Goal: Task Accomplishment & Management: Complete application form

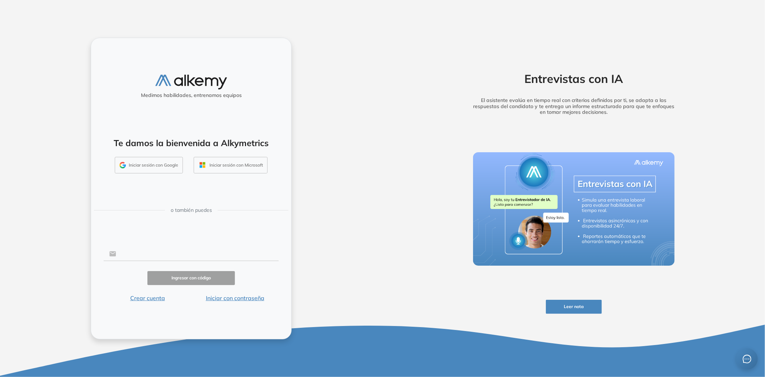
click at [174, 253] on input "text" at bounding box center [197, 254] width 163 height 14
click at [141, 239] on div "Medimos habilidades, entrenamos equipos Te damos la bienvenida a Alkymetrics In…" at bounding box center [191, 188] width 201 height 301
click at [234, 299] on button "Iniciar con contraseña" at bounding box center [235, 298] width 88 height 9
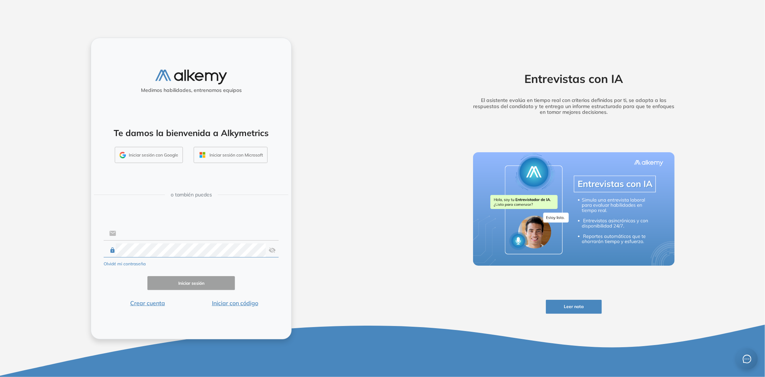
type input "**********"
click at [181, 231] on input "**********" at bounding box center [197, 233] width 163 height 14
drag, startPoint x: 185, startPoint y: 290, endPoint x: 188, endPoint y: 284, distance: 6.9
click at [186, 290] on form "**********" at bounding box center [191, 266] width 175 height 82
click at [188, 284] on button "Iniciar sesión" at bounding box center [191, 283] width 88 height 14
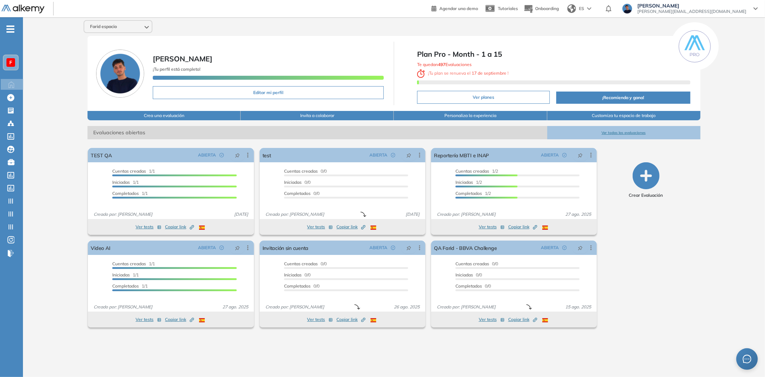
click at [8, 58] on div "F" at bounding box center [10, 62] width 9 height 9
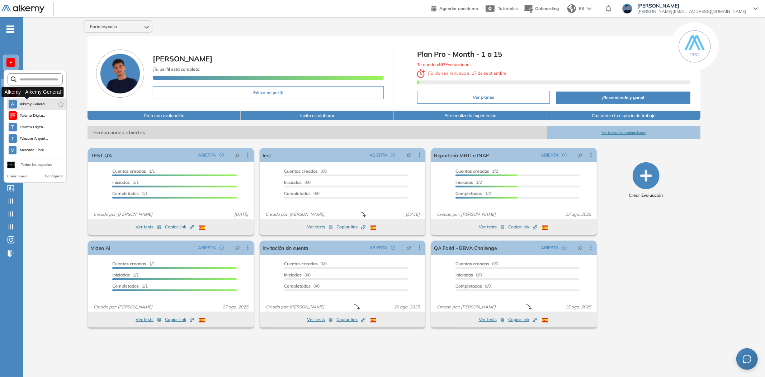
click at [28, 103] on span "Alkemy General" at bounding box center [33, 104] width 26 height 6
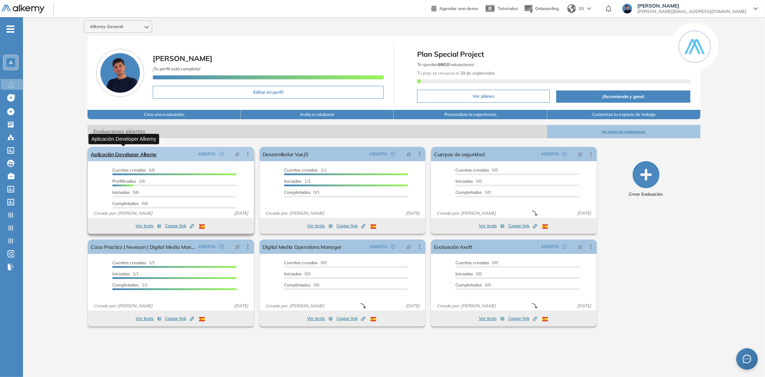
click at [140, 152] on link "Aplicación Developer Alkemy" at bounding box center [124, 154] width 66 height 14
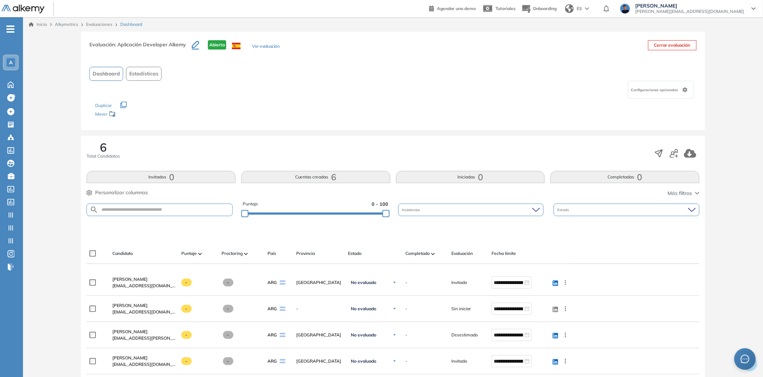
click at [258, 47] on button "Ver evaluación" at bounding box center [265, 47] width 27 height 8
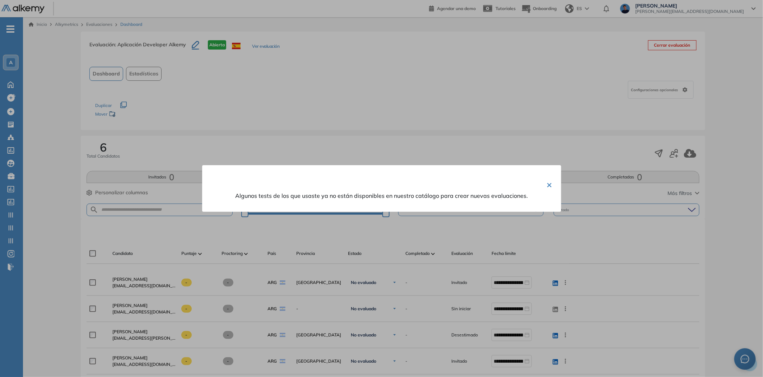
click at [543, 183] on div "× Algunos tests de los que usaste ya no están disponibles en nuestro catálogo p…" at bounding box center [381, 188] width 359 height 47
click at [549, 188] on button "×" at bounding box center [550, 184] width 6 height 14
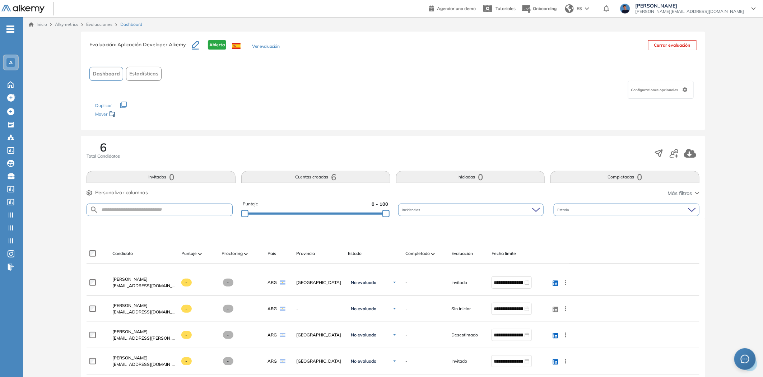
drag, startPoint x: 173, startPoint y: 148, endPoint x: 186, endPoint y: 118, distance: 32.3
click at [173, 148] on div "6 Total Candidatos" at bounding box center [392, 153] width 612 height 24
drag, startPoint x: 185, startPoint y: 46, endPoint x: 117, endPoint y: 44, distance: 67.8
click at [117, 44] on span ": Aplicación Developer Alkemy" at bounding box center [150, 44] width 71 height 6
copy span "Aplicación Developer Alkemy"
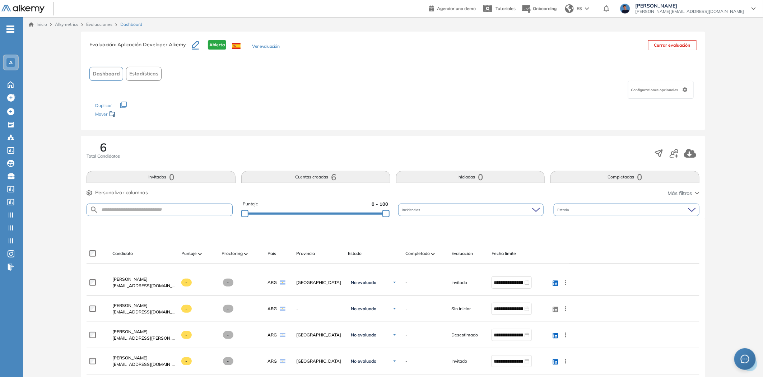
click at [276, 45] on button "Ver evaluación" at bounding box center [265, 47] width 27 height 8
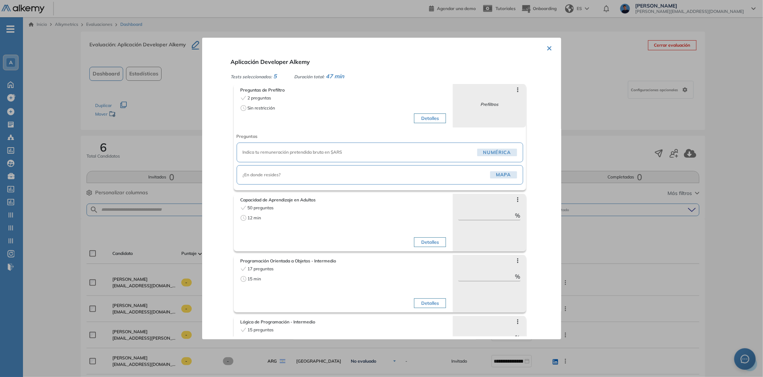
click at [65, 152] on div at bounding box center [381, 188] width 763 height 377
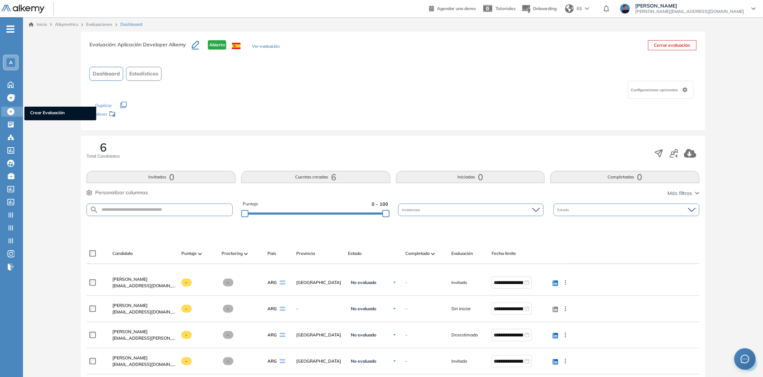
click at [14, 109] on div at bounding box center [11, 111] width 9 height 9
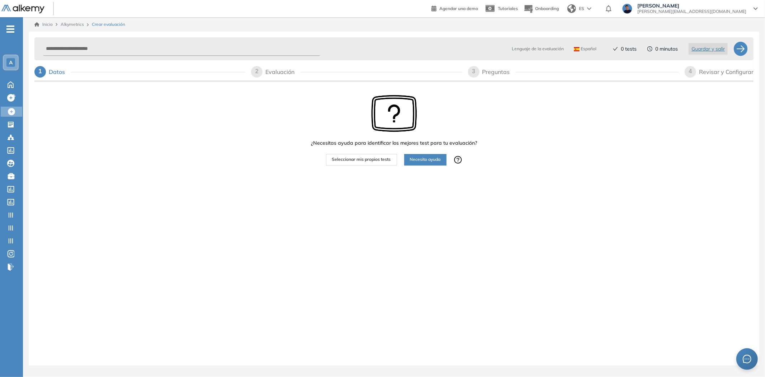
click at [365, 164] on button "Seleccionar mis propios tests" at bounding box center [361, 159] width 71 height 11
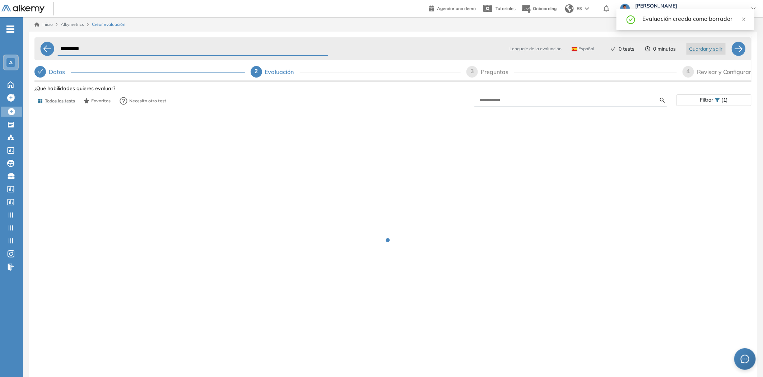
click at [490, 74] on div "Preguntas" at bounding box center [497, 71] width 33 height 11
select select "*****"
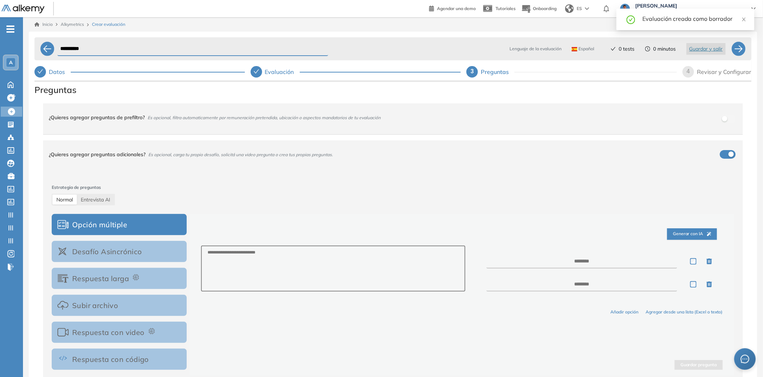
drag, startPoint x: 379, startPoint y: 121, endPoint x: 491, endPoint y: 132, distance: 112.4
click at [379, 122] on div "¿Quieres agregar preguntas de prefiltro? Es opcional, filtra automaticamente po…" at bounding box center [388, 117] width 679 height 19
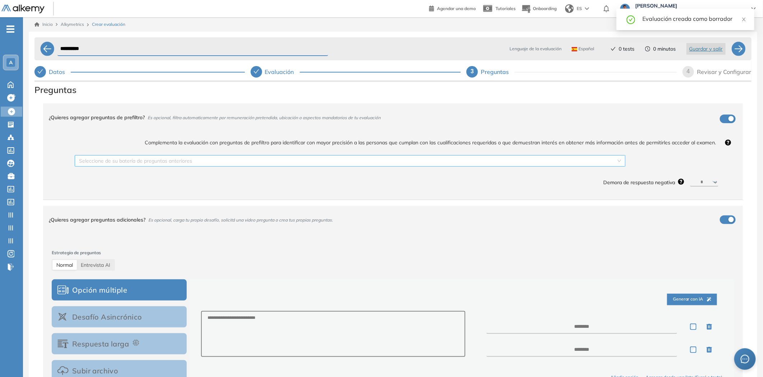
click at [414, 164] on input "search" at bounding box center [347, 160] width 537 height 11
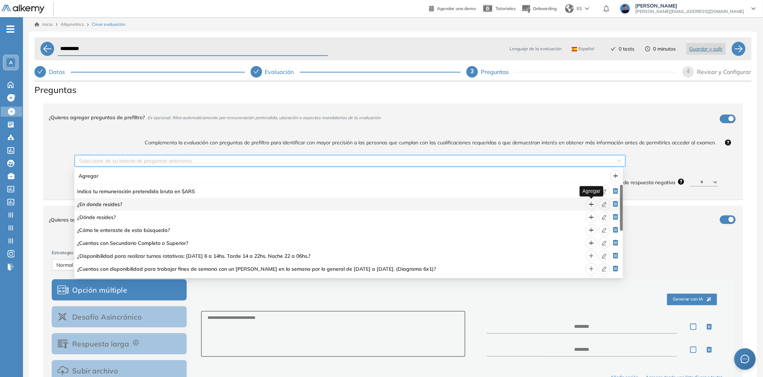
click at [587, 204] on span "plus" at bounding box center [591, 204] width 11 height 6
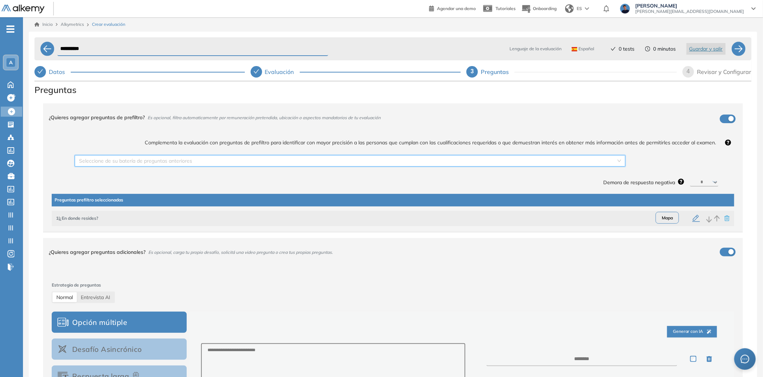
click at [692, 220] on icon "button" at bounding box center [696, 218] width 9 height 9
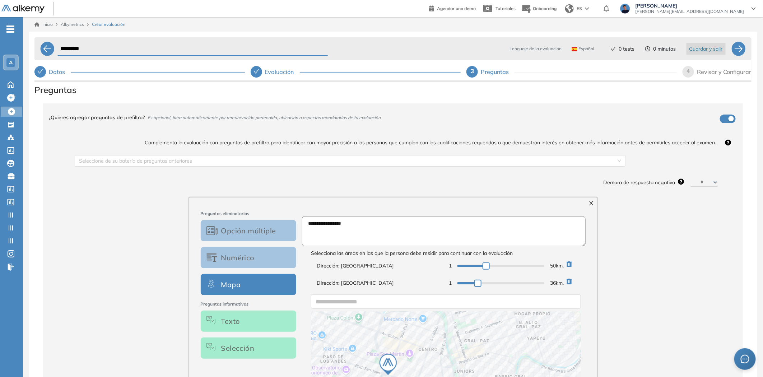
drag, startPoint x: 335, startPoint y: 219, endPoint x: 212, endPoint y: 209, distance: 123.9
click at [217, 210] on div "**********" at bounding box center [392, 360] width 409 height 327
click at [13, 86] on icon at bounding box center [10, 84] width 5 height 6
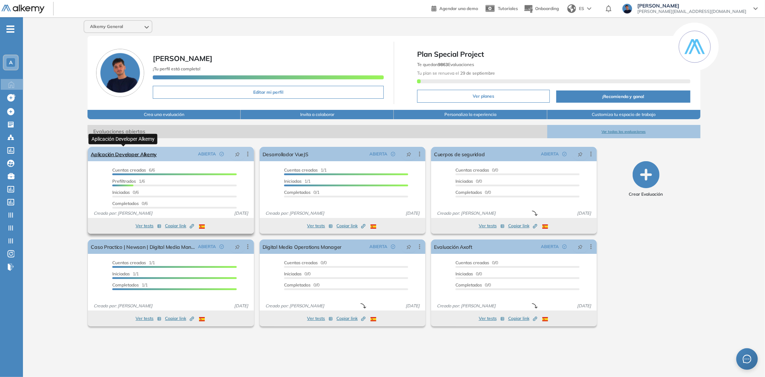
click at [145, 151] on link "Aplicación Developer Alkemy" at bounding box center [124, 154] width 66 height 14
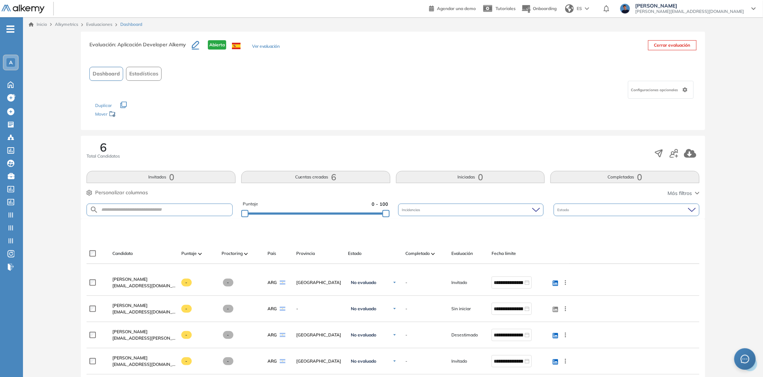
click at [257, 49] on button "Ver evaluación" at bounding box center [265, 47] width 27 height 8
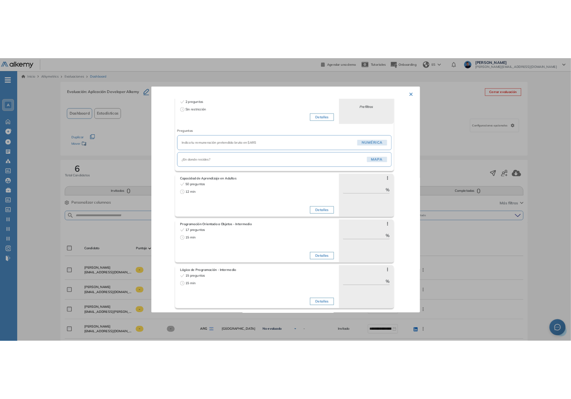
scroll to position [40, 0]
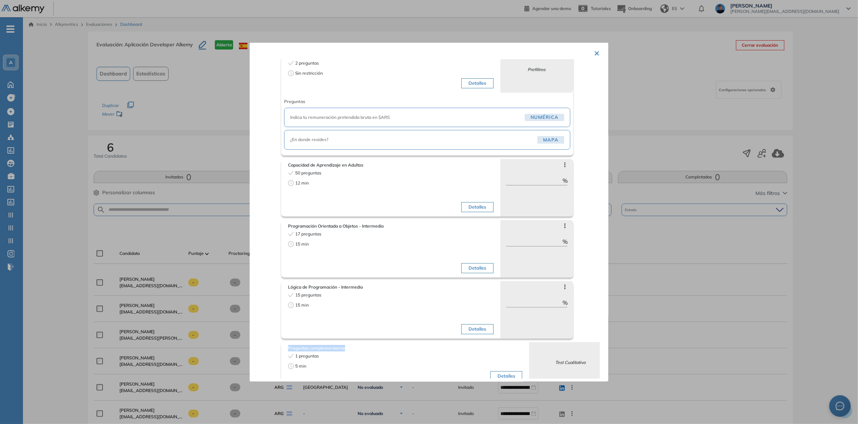
drag, startPoint x: 353, startPoint y: 349, endPoint x: 287, endPoint y: 350, distance: 66.4
click at [287, 350] on div "Preguntas complementarias 1 preguntas 5 min Detalles" at bounding box center [405, 364] width 237 height 42
copy span "Preguntas complementarias"
drag, startPoint x: 377, startPoint y: 288, endPoint x: 288, endPoint y: 287, distance: 89.4
click at [288, 287] on span "Lógica de Programación - Intermedio" at bounding box center [391, 287] width 206 height 6
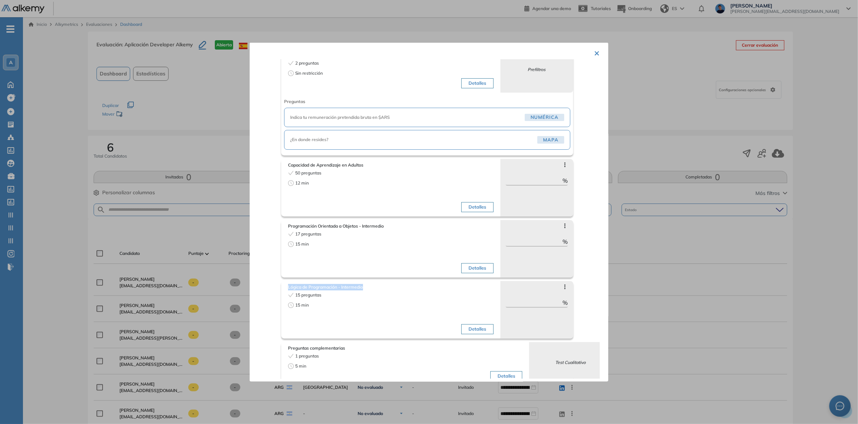
copy span "Lógica de Programación - Intermedio"
drag, startPoint x: 353, startPoint y: 230, endPoint x: 287, endPoint y: 230, distance: 66.0
click at [287, 230] on div "Programación Orientada a Objetos - Intermedio 17 preguntas 15 min Detalles" at bounding box center [391, 249] width 209 height 56
copy span "Programación Orientada a Objetos - Intermedio"
drag, startPoint x: 368, startPoint y: 168, endPoint x: 286, endPoint y: 169, distance: 82.5
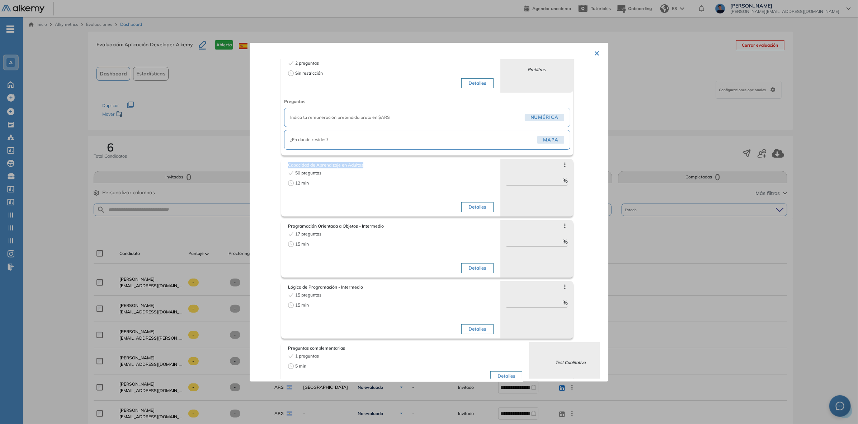
click at [286, 169] on div "Capacidad de Aprendizaje en Adultos 50 preguntas 12 min Detalles" at bounding box center [390, 187] width 219 height 57
copy span "Capacidad de Aprendizaje en Adultos"
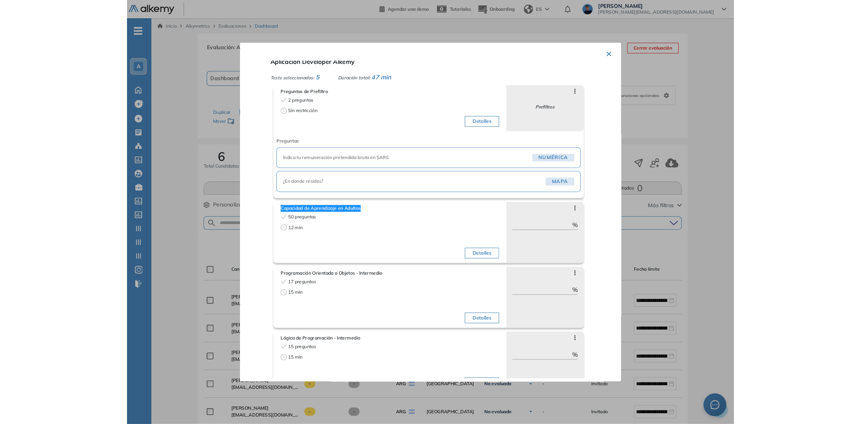
scroll to position [0, 0]
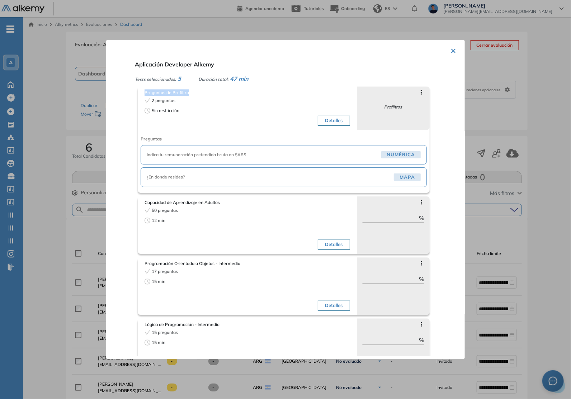
drag, startPoint x: 159, startPoint y: 92, endPoint x: 146, endPoint y: 92, distance: 13.3
click at [146, 92] on span "Preguntas de Prefiltro" at bounding box center [248, 92] width 206 height 6
copy span "Preguntas de Prefiltro"
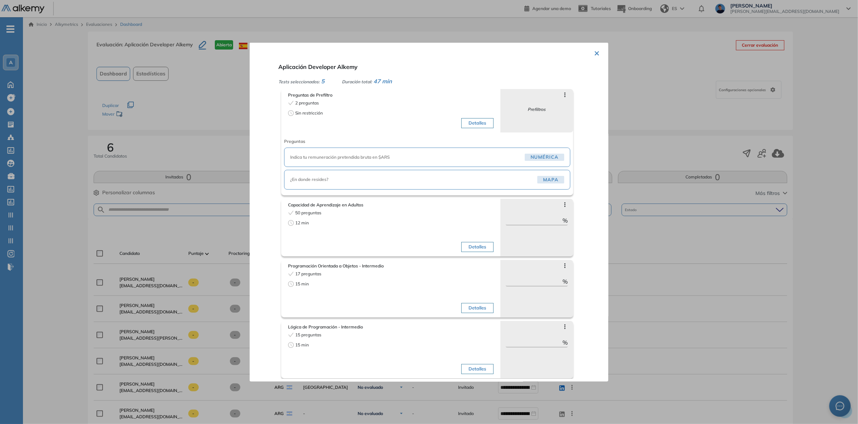
click at [191, 139] on div at bounding box center [429, 212] width 858 height 424
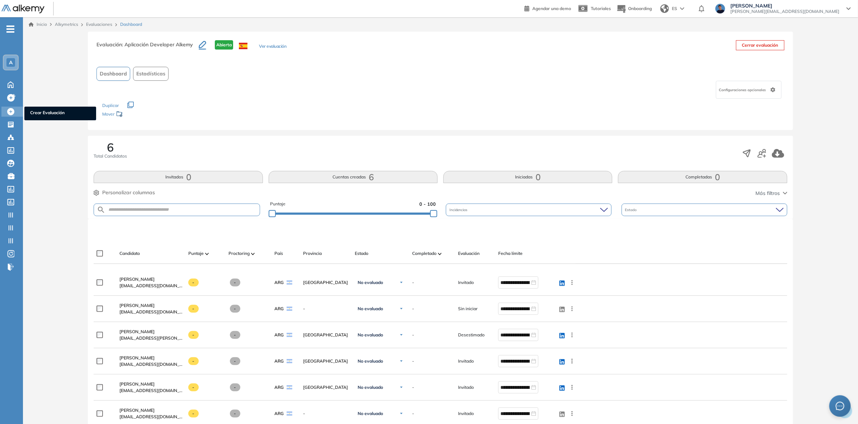
click at [10, 109] on icon at bounding box center [10, 111] width 7 height 7
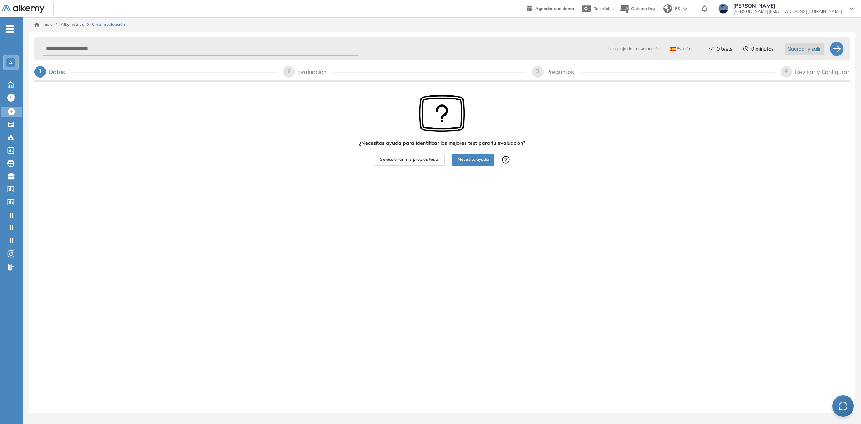
click at [390, 165] on div at bounding box center [455, 168] width 142 height 7
click at [390, 161] on span "Seleccionar mis propios tests" at bounding box center [409, 159] width 59 height 7
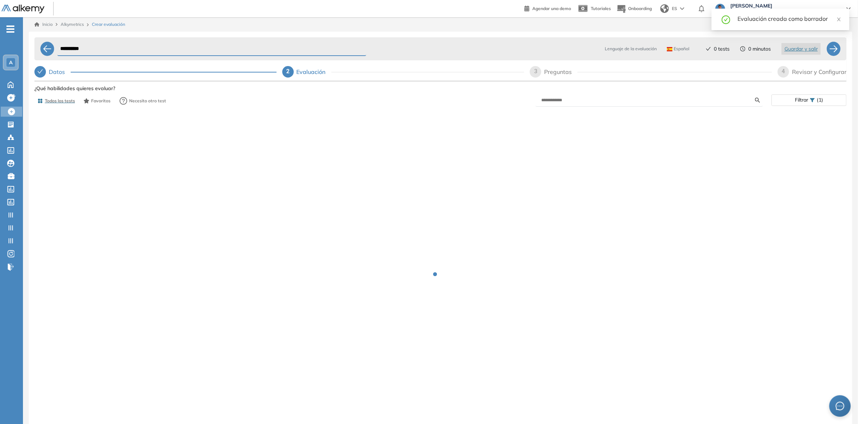
click at [546, 75] on div "Preguntas" at bounding box center [560, 71] width 33 height 11
select select "*****"
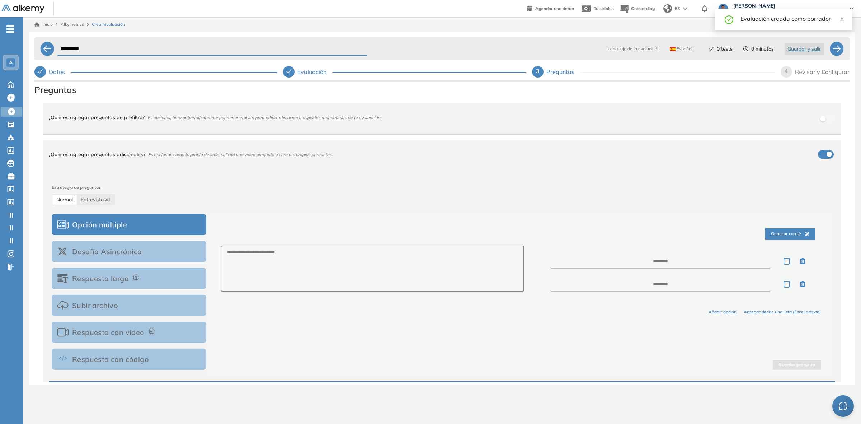
click at [420, 118] on div "¿Quieres agregar preguntas de prefiltro? Es opcional, filtra automaticamente po…" at bounding box center [438, 117] width 778 height 19
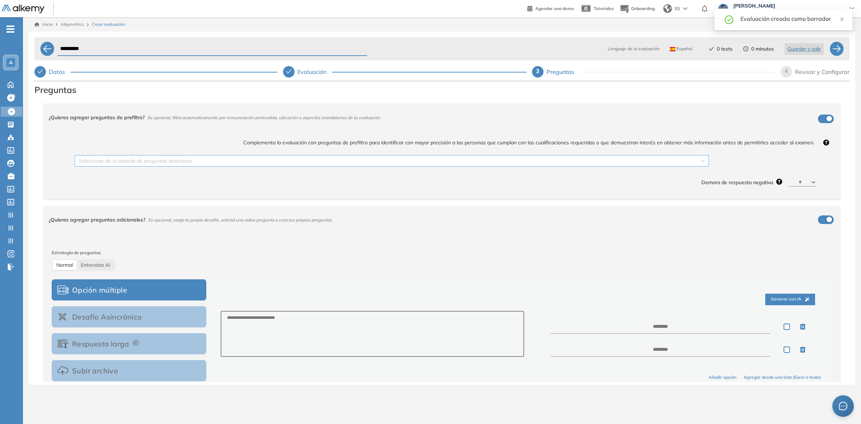
click at [382, 155] on input "search" at bounding box center [389, 160] width 621 height 11
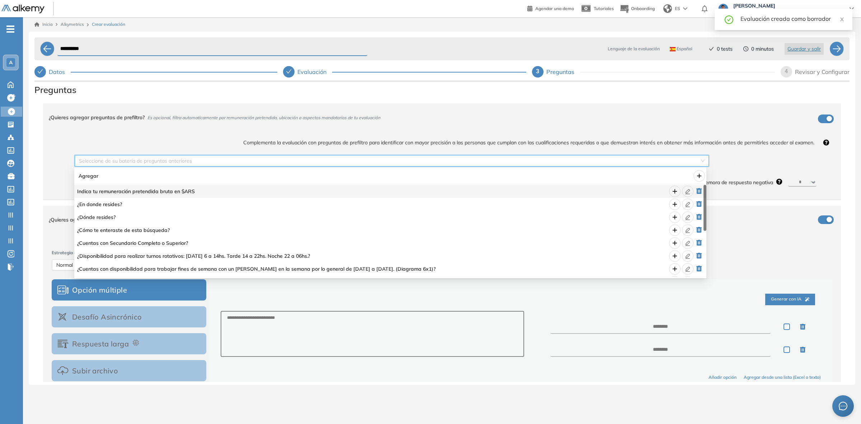
click at [284, 191] on span "Indica tu remuneración pretendida bruta en $ARS" at bounding box center [314, 191] width 474 height 8
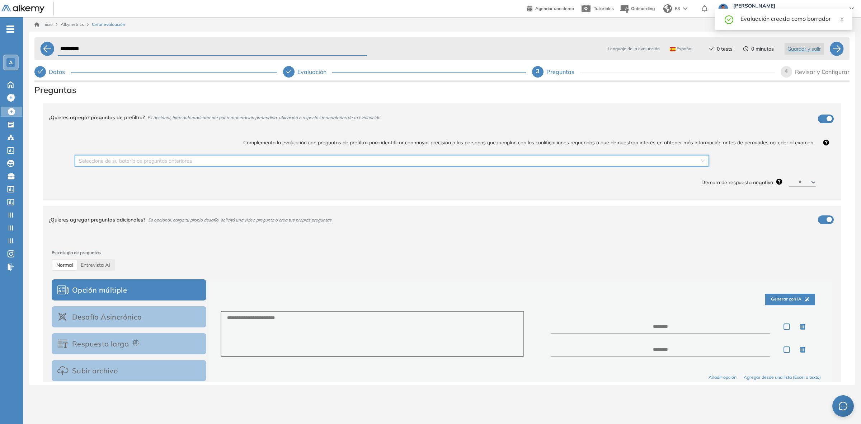
click at [681, 158] on input "search" at bounding box center [389, 160] width 621 height 11
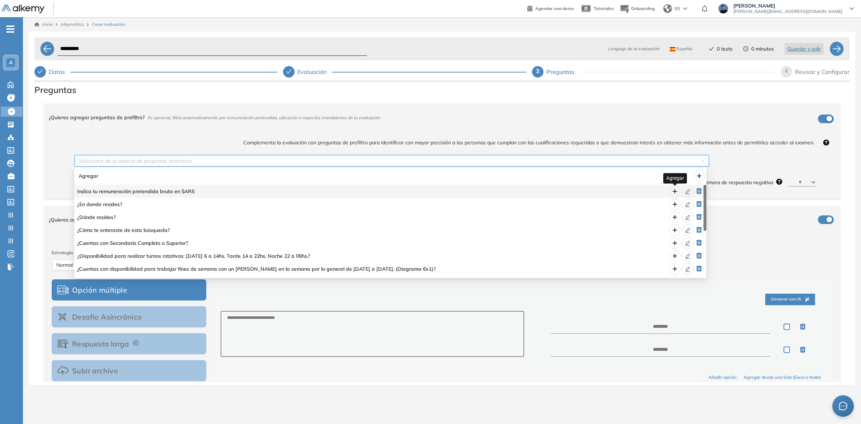
click at [674, 193] on icon "plus" at bounding box center [675, 191] width 6 height 6
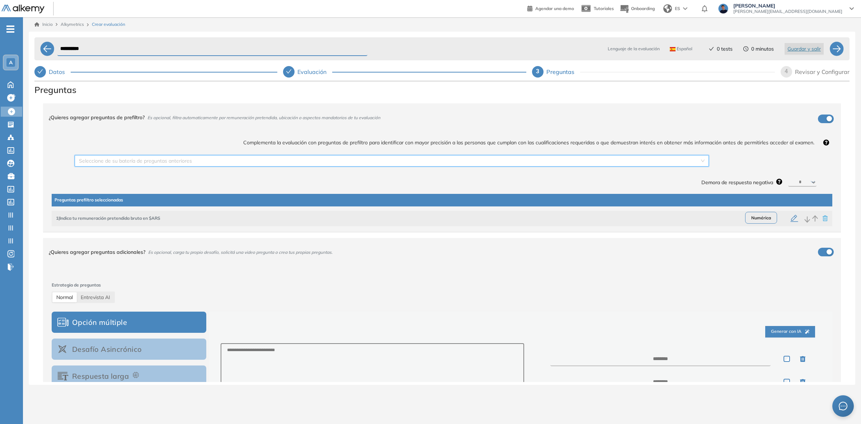
click at [765, 221] on icon "button" at bounding box center [794, 218] width 9 height 9
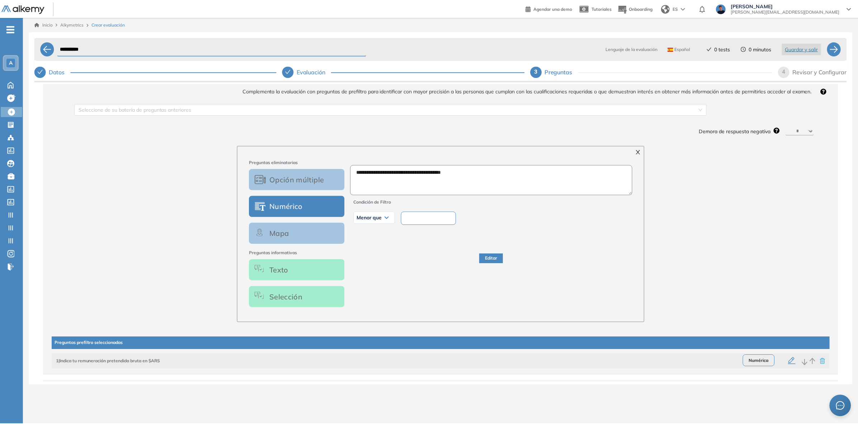
scroll to position [45, 0]
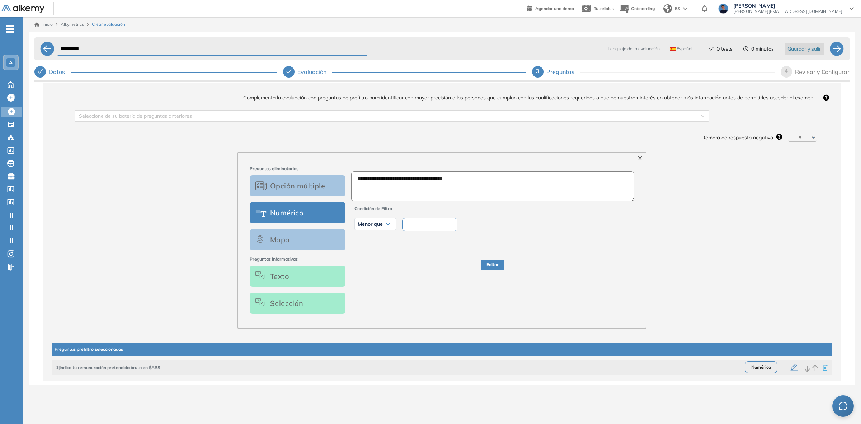
drag, startPoint x: 426, startPoint y: 229, endPoint x: 407, endPoint y: 228, distance: 18.3
click at [407, 228] on input "*******" at bounding box center [429, 224] width 55 height 13
click at [414, 226] on input "*******" at bounding box center [429, 224] width 55 height 13
drag, startPoint x: 409, startPoint y: 226, endPoint x: 421, endPoint y: 226, distance: 11.8
click at [421, 226] on input "*******" at bounding box center [429, 224] width 55 height 13
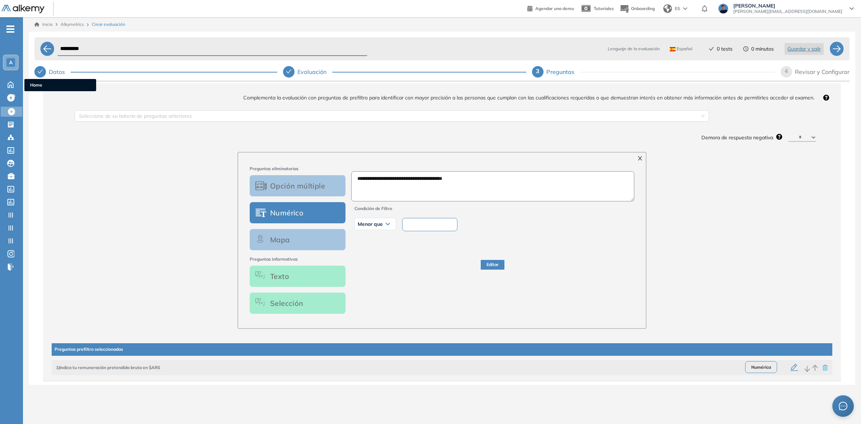
drag, startPoint x: 11, startPoint y: 84, endPoint x: 474, endPoint y: 51, distance: 464.1
click at [11, 84] on icon at bounding box center [10, 84] width 13 height 9
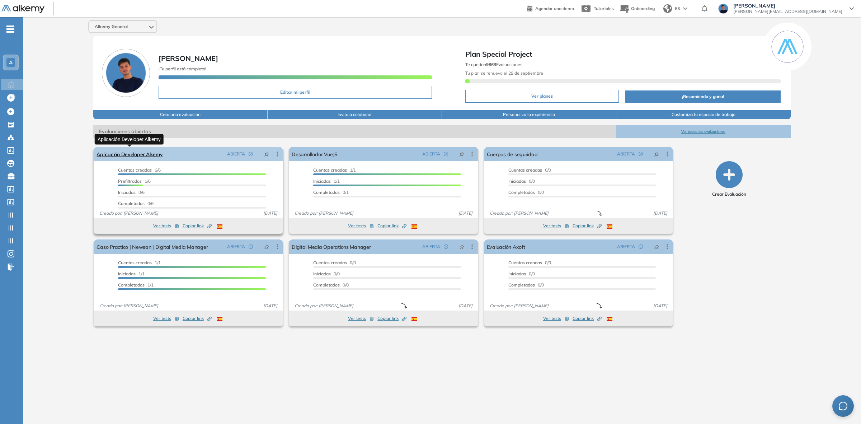
click at [114, 151] on link "Aplicación Developer Alkemy" at bounding box center [130, 154] width 66 height 14
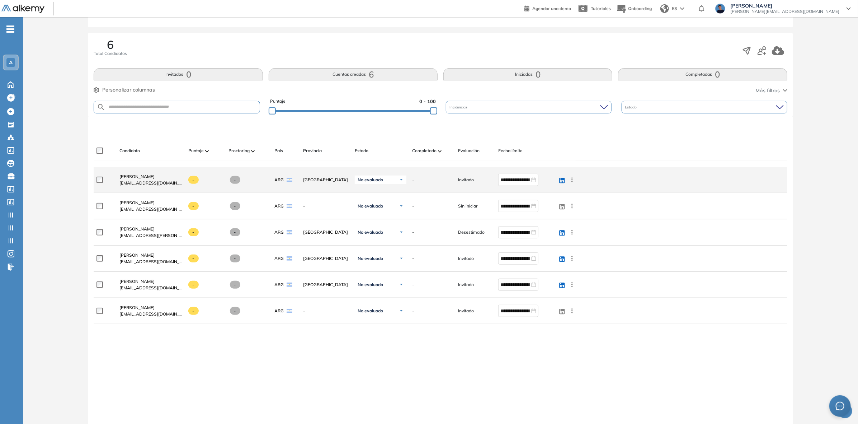
scroll to position [135, 0]
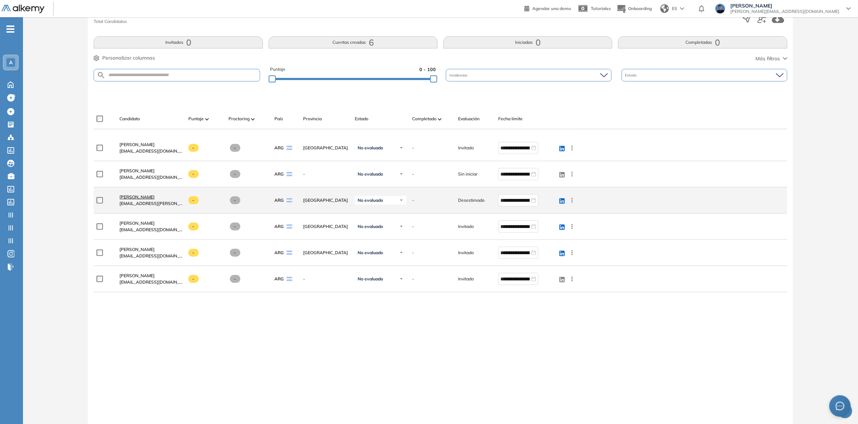
click at [155, 197] on span "[PERSON_NAME]" at bounding box center [137, 196] width 35 height 5
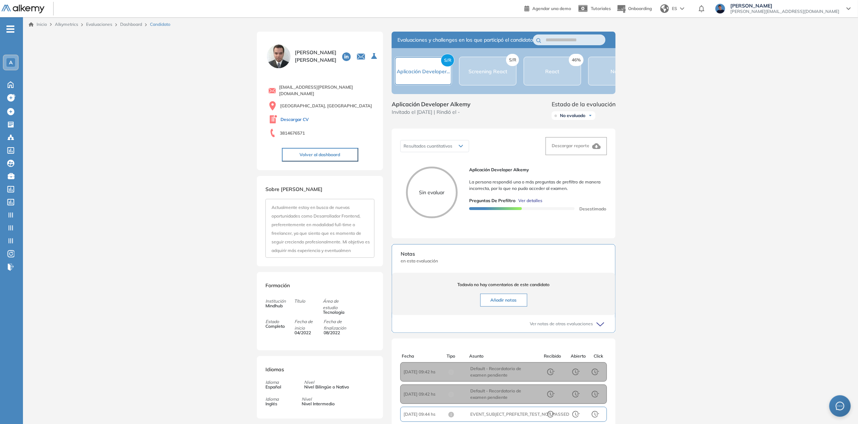
click at [288, 116] on link "Descargar CV" at bounding box center [295, 119] width 28 height 6
